Goal: Transaction & Acquisition: Purchase product/service

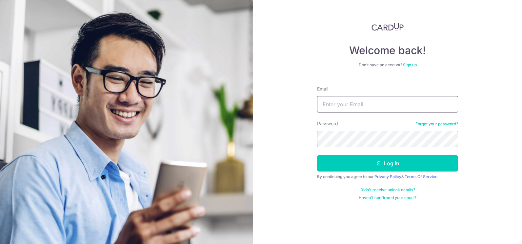
click at [384, 105] on input "Email" at bounding box center [387, 104] width 141 height 16
type input "gimhoe@gmail.com"
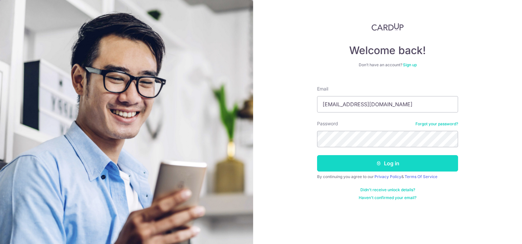
click at [382, 162] on button "Log in" at bounding box center [387, 163] width 141 height 16
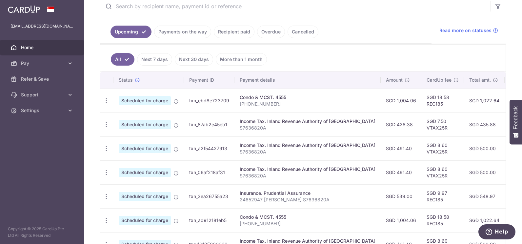
scroll to position [33, 0]
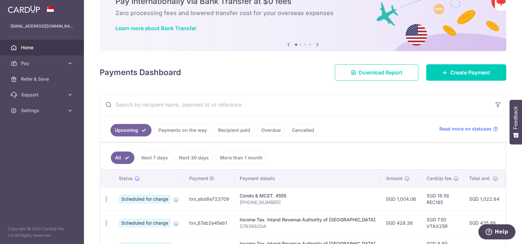
click at [232, 131] on link "Recipient paid" at bounding box center [234, 130] width 41 height 12
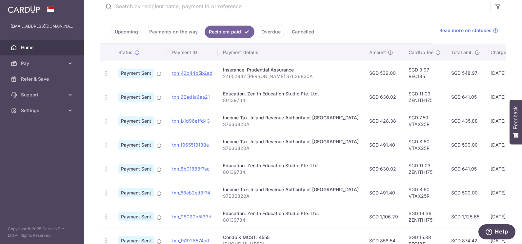
scroll to position [66, 0]
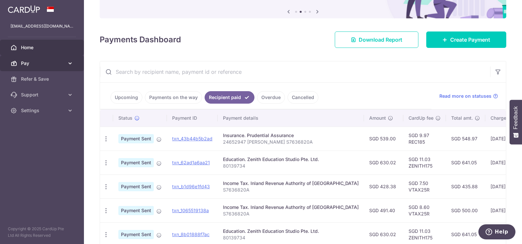
click at [26, 62] on span "Pay" at bounding box center [42, 63] width 43 height 7
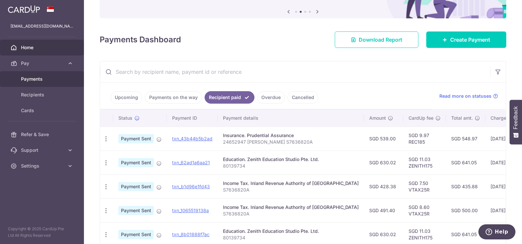
click at [32, 79] on span "Payments" at bounding box center [42, 79] width 43 height 7
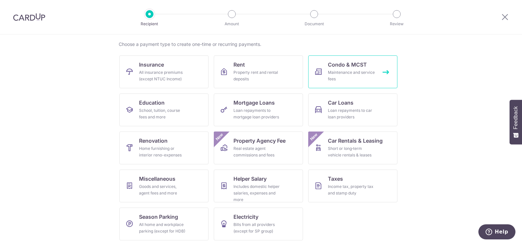
scroll to position [49, 0]
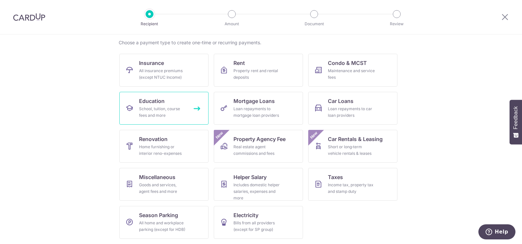
click at [151, 105] on div "School, tuition, course fees and more" at bounding box center [162, 111] width 47 height 13
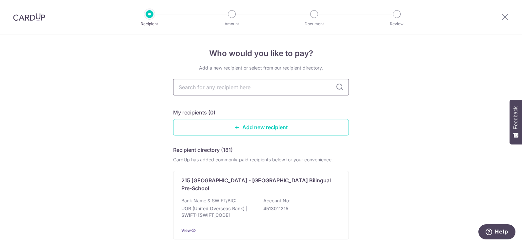
click at [232, 89] on input "text" at bounding box center [261, 87] width 176 height 16
type input "zenith"
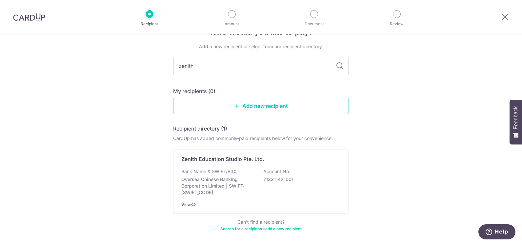
scroll to position [33, 0]
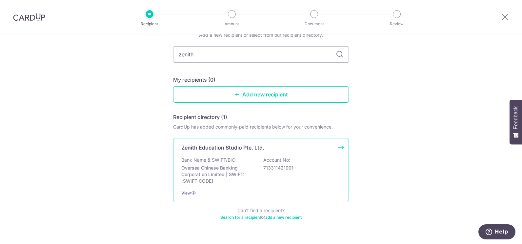
click at [213, 164] on div "Bank Name & SWIFT/BIC: Oversea Chinese Banking Corporation Limited | SWIFT: OCB…" at bounding box center [260, 171] width 159 height 28
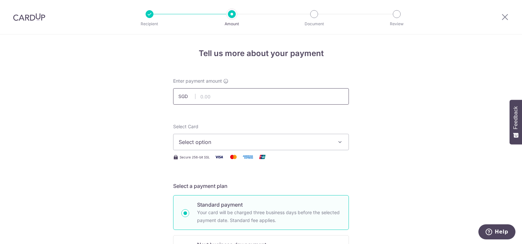
click at [236, 99] on input "text" at bounding box center [261, 96] width 176 height 16
type input "787.53"
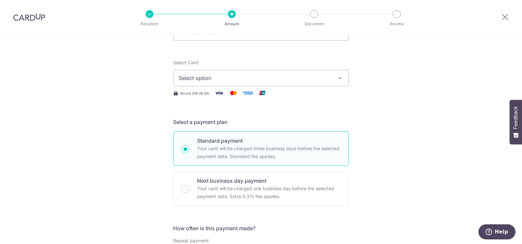
scroll to position [66, 0]
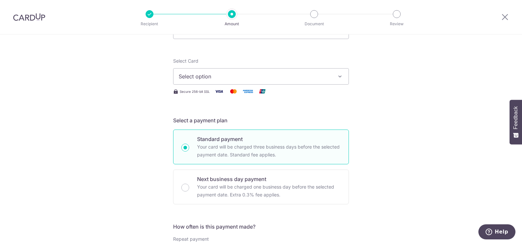
click at [317, 79] on span "Select option" at bounding box center [255, 76] width 153 height 8
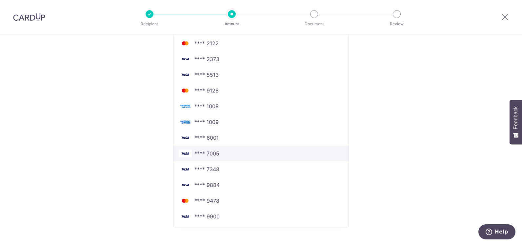
scroll to position [197, 0]
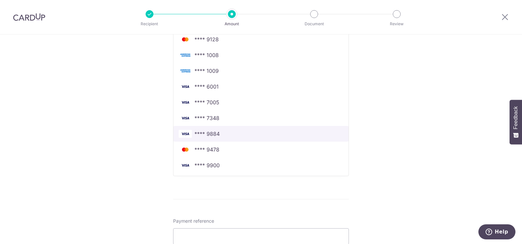
click at [210, 131] on span "**** 9884" at bounding box center [206, 134] width 25 height 8
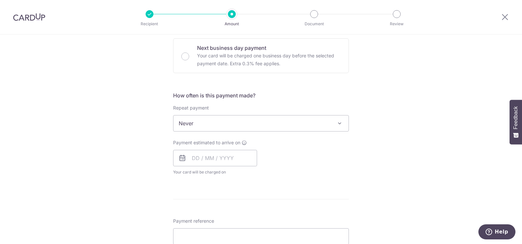
click at [427, 123] on div "Tell us more about your payment Enter payment amount SGD 787.53 787.53 Select C…" at bounding box center [261, 134] width 522 height 593
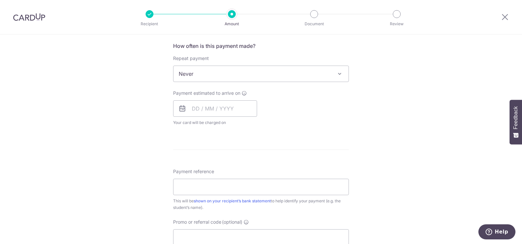
scroll to position [262, 0]
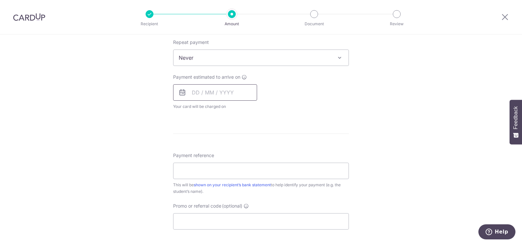
click at [233, 92] on input "text" at bounding box center [215, 92] width 84 height 16
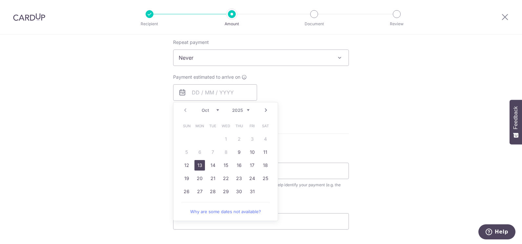
click at [196, 165] on link "13" at bounding box center [199, 165] width 10 height 10
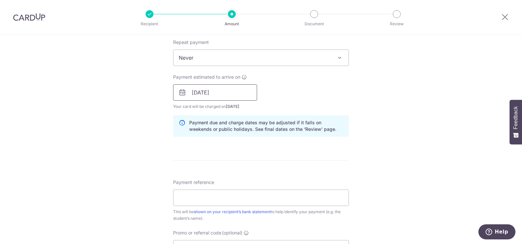
click at [242, 94] on input "13/10/2025" at bounding box center [215, 92] width 84 height 16
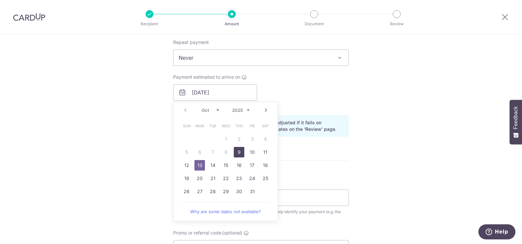
click at [239, 153] on link "9" at bounding box center [239, 152] width 10 height 10
type input "09/10/2025"
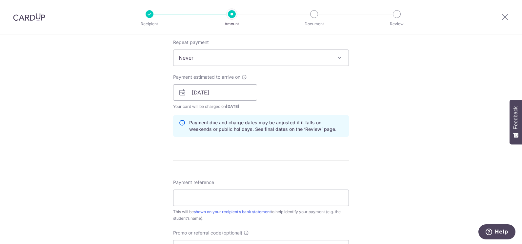
click at [412, 107] on div "Tell us more about your payment Enter payment amount SGD 787.53 787.53 Select C…" at bounding box center [261, 81] width 522 height 619
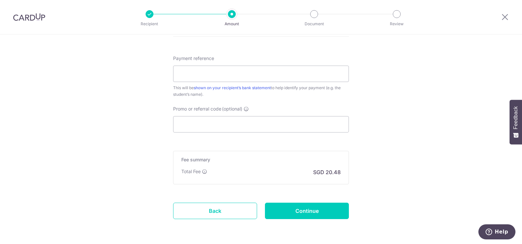
scroll to position [393, 0]
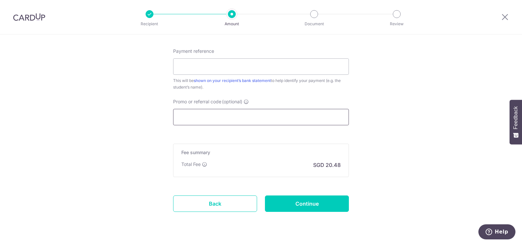
click at [288, 119] on input "Promo or referral code (optional)" at bounding box center [261, 117] width 176 height 16
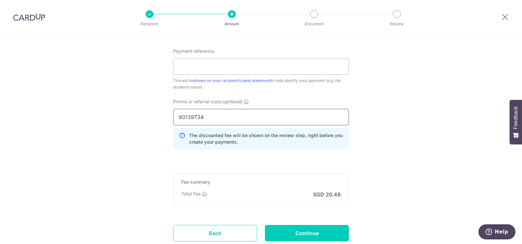
type input "80139734"
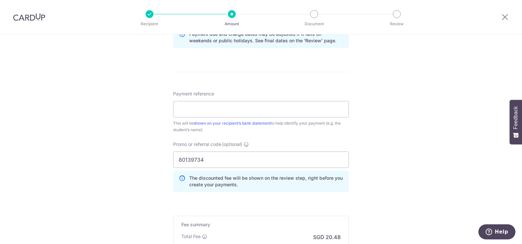
scroll to position [341, 0]
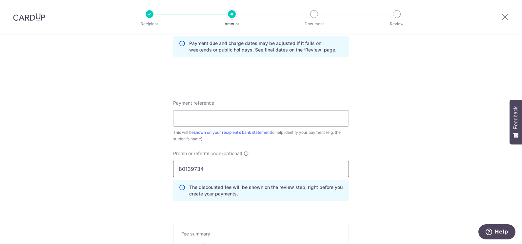
drag, startPoint x: 223, startPoint y: 166, endPoint x: 138, endPoint y: 163, distance: 85.2
click at [138, 163] on div "Tell us more about your payment Enter payment amount SGD 787.53 787.53 Select C…" at bounding box center [261, 17] width 522 height 649
click at [205, 119] on input "Payment reference" at bounding box center [261, 118] width 176 height 16
paste input "80139734"
type input "80139734"
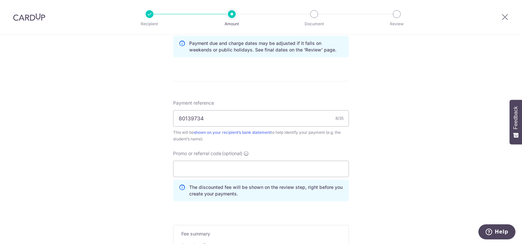
click at [393, 151] on div "Tell us more about your payment Enter payment amount SGD 787.53 787.53 Select C…" at bounding box center [261, 17] width 522 height 649
click at [319, 170] on input "Promo or referral code (optional)" at bounding box center [261, 169] width 176 height 16
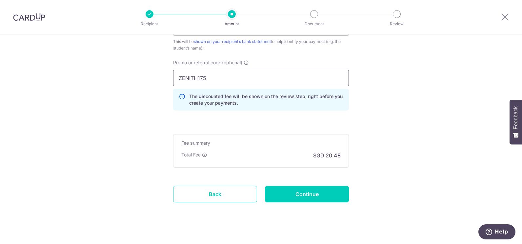
scroll to position [440, 0]
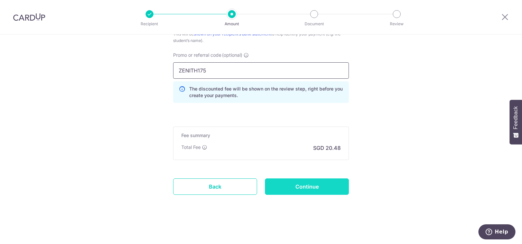
type input "ZENITH175"
click at [303, 185] on input "Continue" at bounding box center [307, 186] width 84 height 16
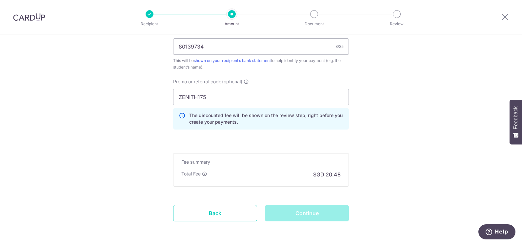
scroll to position [407, 0]
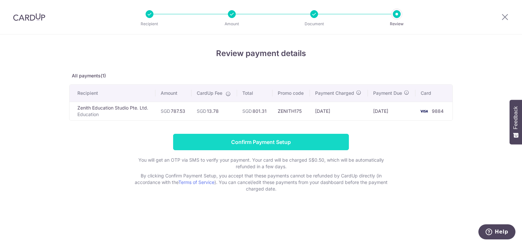
click at [256, 143] on input "Confirm Payment Setup" at bounding box center [261, 142] width 176 height 16
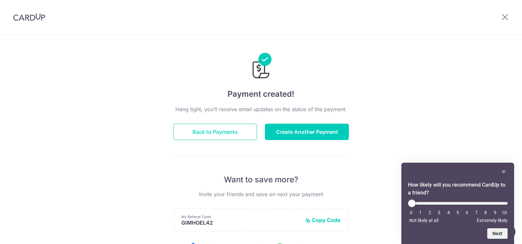
click at [234, 127] on button "Back to Payments" at bounding box center [215, 132] width 84 height 16
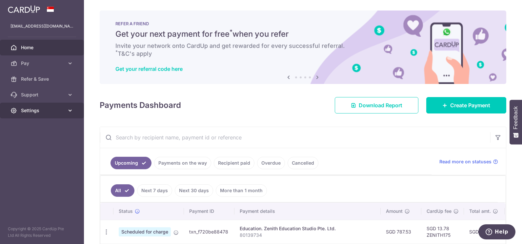
click at [33, 112] on span "Settings" at bounding box center [42, 110] width 43 height 7
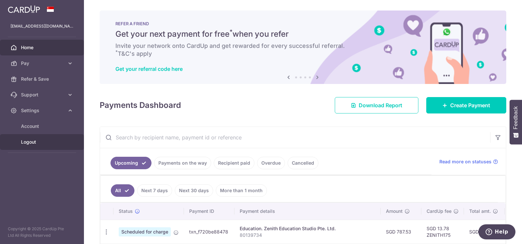
click at [32, 142] on span "Logout" at bounding box center [42, 142] width 43 height 7
